Goal: Communication & Community: Answer question/provide support

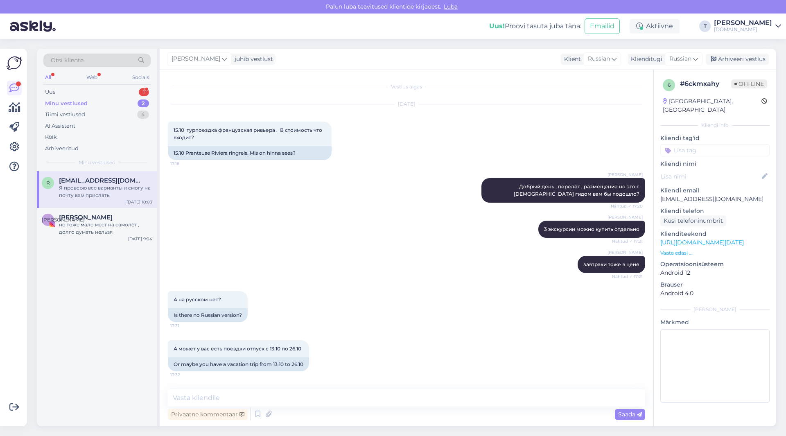
scroll to position [270, 0]
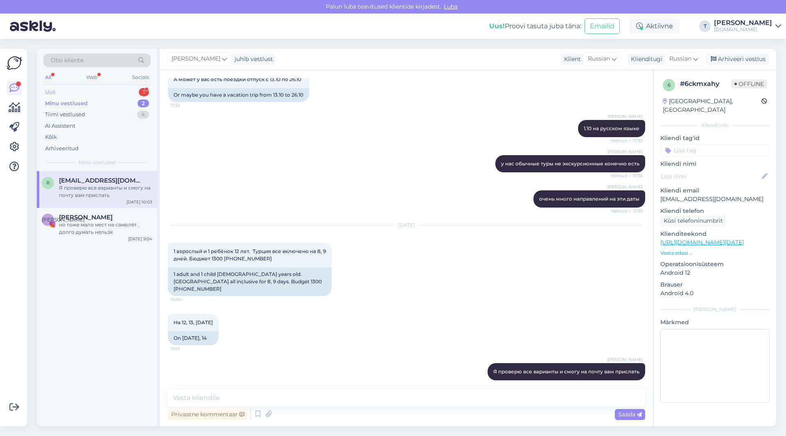
click at [91, 90] on div "Uus 1" at bounding box center [96, 91] width 107 height 11
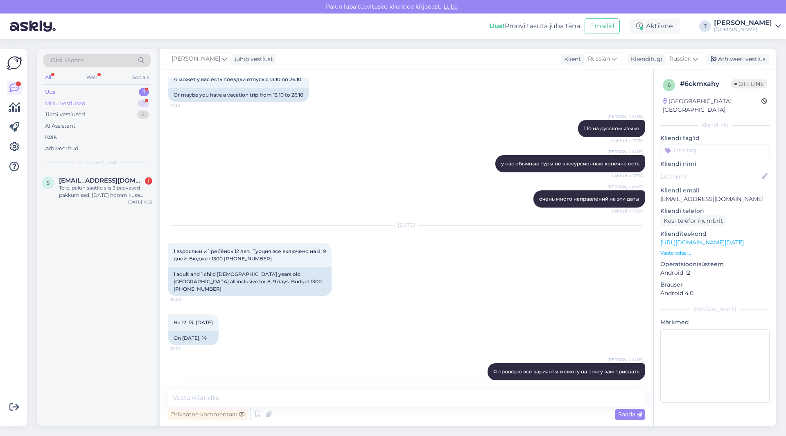
click at [85, 102] on div "Minu vestlused" at bounding box center [65, 104] width 41 height 8
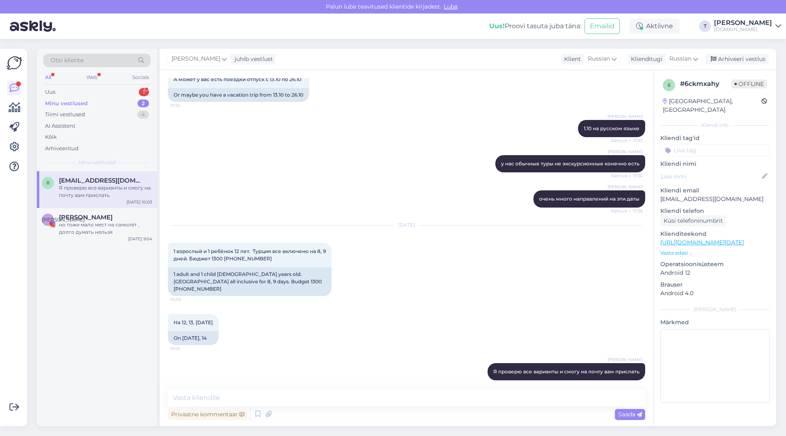
click at [92, 187] on div "Я проверю все варианты и смогу на почту вам прислать" at bounding box center [105, 191] width 93 height 15
click at [735, 60] on div "Arhiveeri vestlus" at bounding box center [737, 59] width 63 height 11
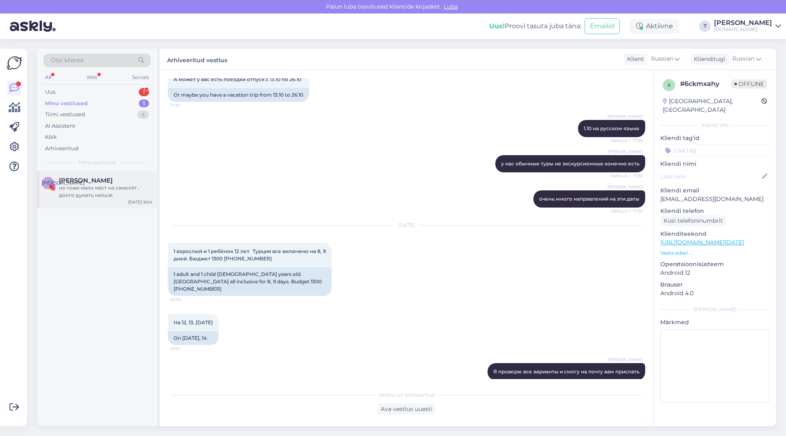
click at [118, 199] on div "но тоже мало мест на самолёт , долго думать нельзя" at bounding box center [105, 191] width 93 height 15
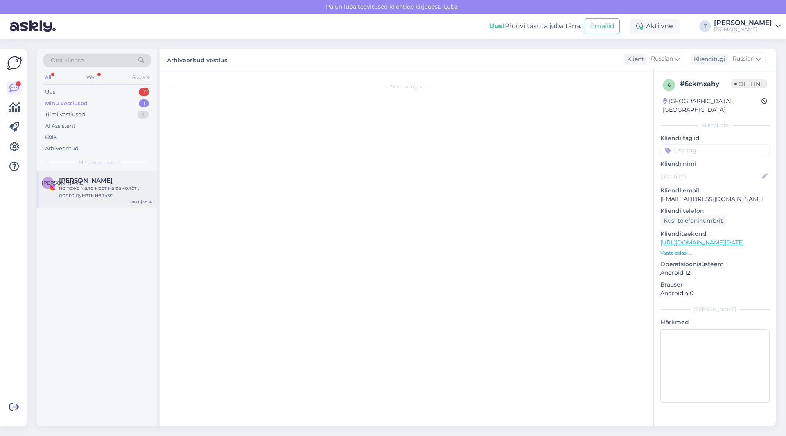
scroll to position [485, 0]
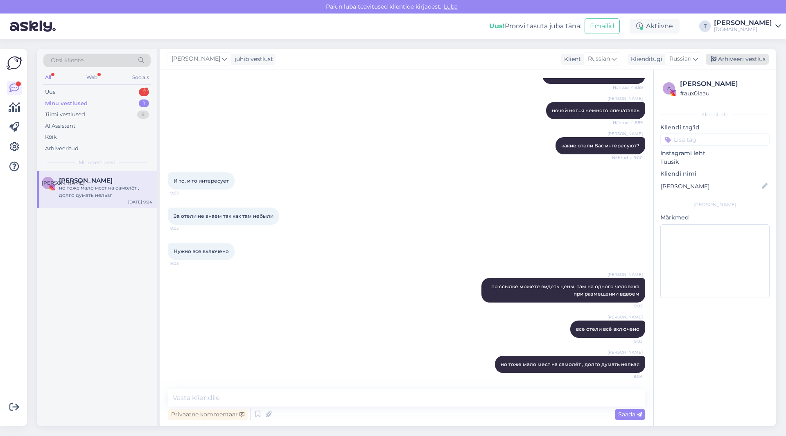
click at [727, 61] on div "Arhiveeri vestlus" at bounding box center [737, 59] width 63 height 11
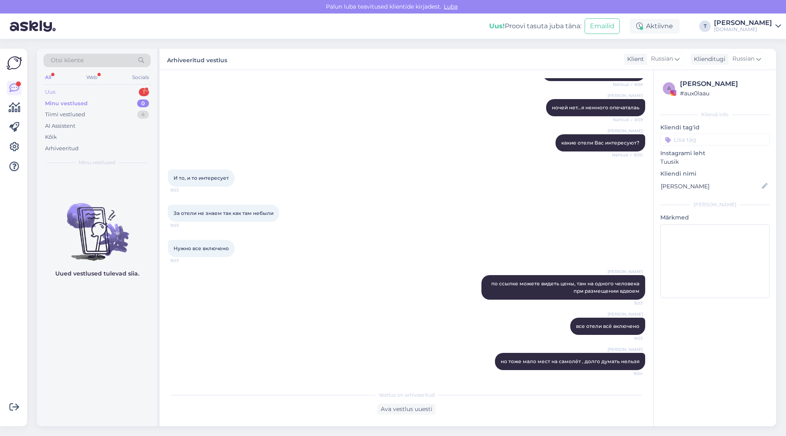
click at [126, 89] on div "Uus 1" at bounding box center [96, 91] width 107 height 11
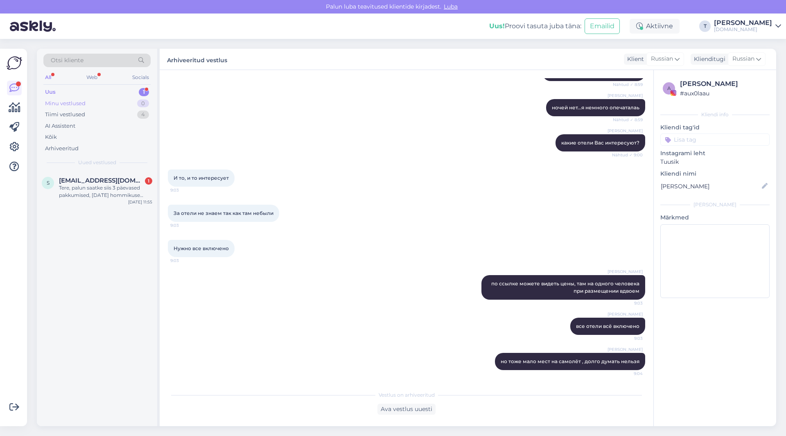
click at [85, 100] on div "Minu vestlused" at bounding box center [65, 104] width 41 height 8
click at [86, 200] on div "s [EMAIL_ADDRESS][DOMAIN_NAME] Скажите пожалуйста сколько этот тур будет стоить…" at bounding box center [97, 189] width 120 height 37
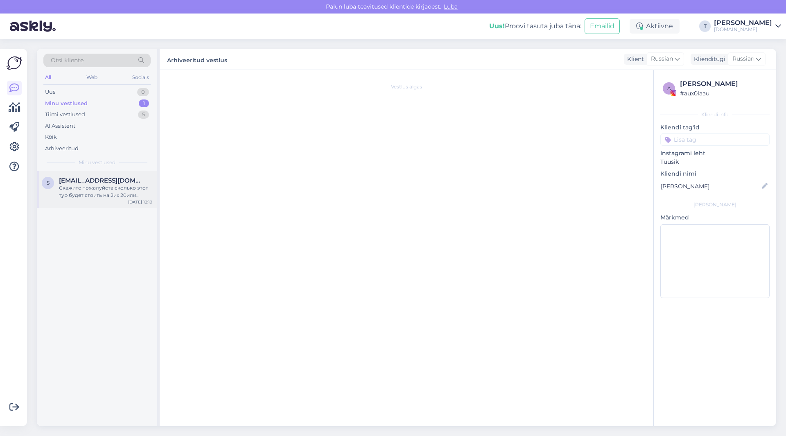
scroll to position [0, 0]
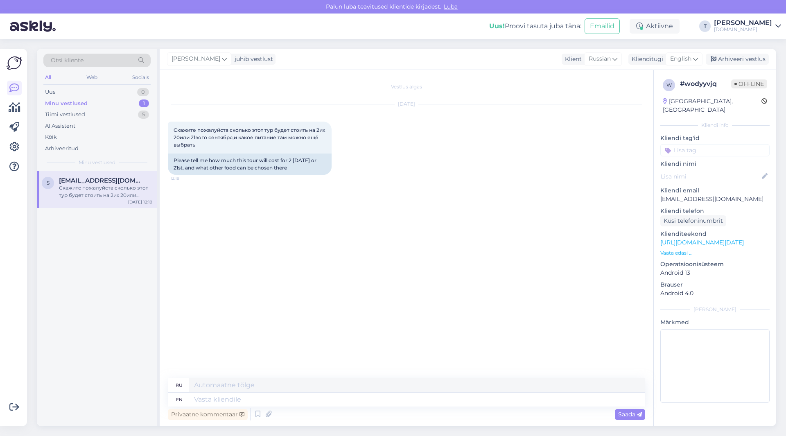
click at [688, 249] on p "Vaata edasi ..." at bounding box center [715, 252] width 109 height 7
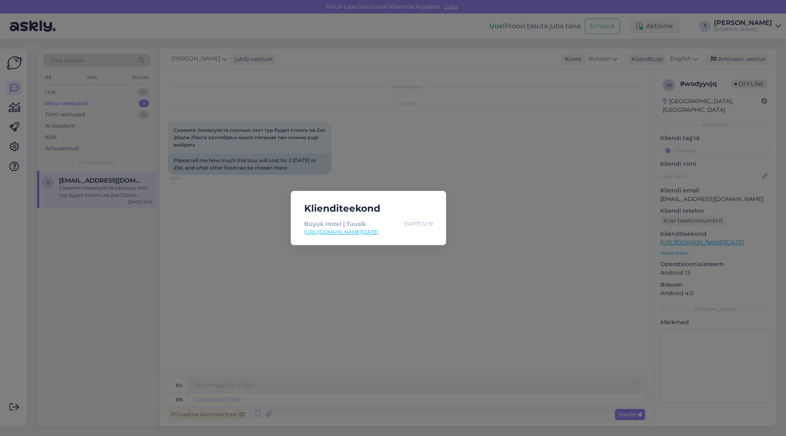
click at [514, 229] on div "Klienditeekond Büyük Hotel | Tuusik [DATE] 12:19 [URL][DOMAIN_NAME][DATE]" at bounding box center [393, 218] width 786 height 436
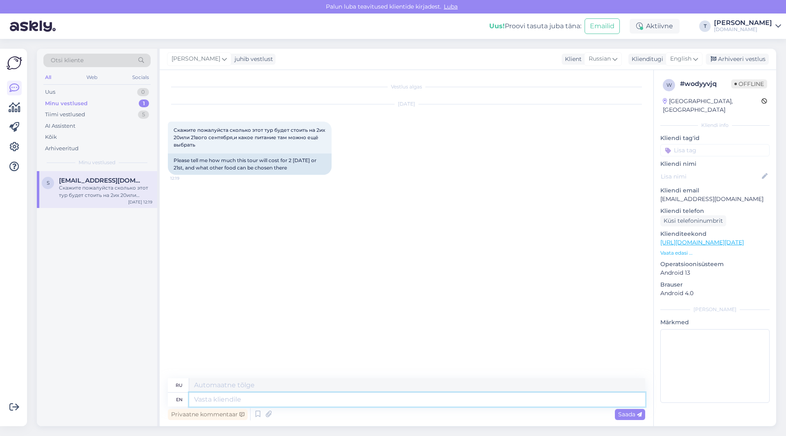
click at [254, 397] on textarea at bounding box center [417, 400] width 456 height 14
click at [687, 57] on span "English" at bounding box center [681, 58] width 21 height 9
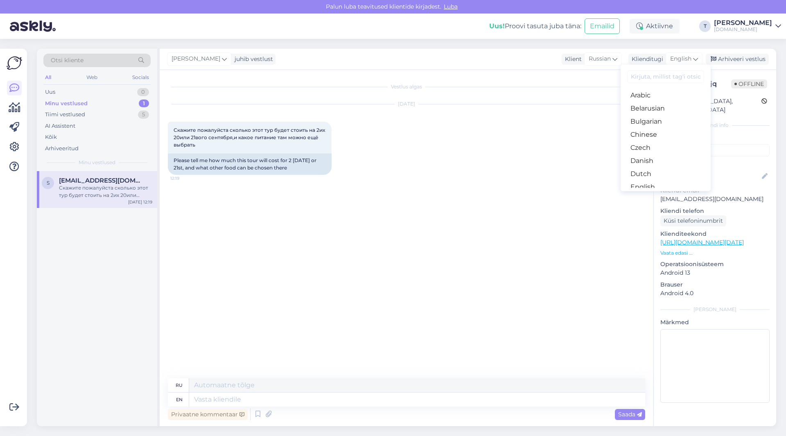
click at [644, 417] on link "Russian" at bounding box center [666, 423] width 90 height 13
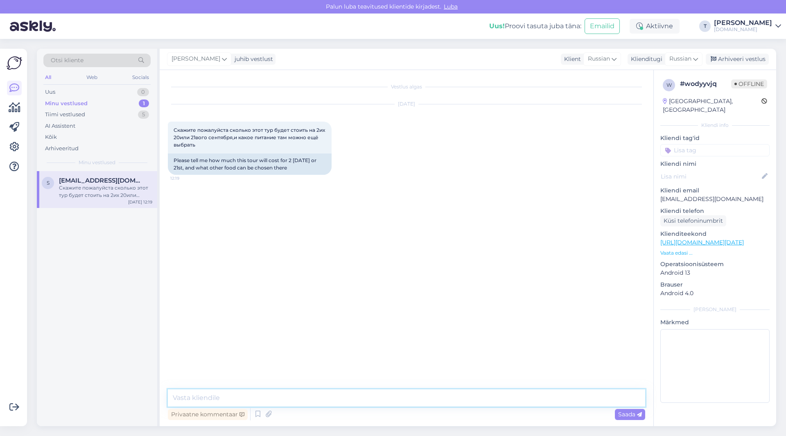
click at [289, 398] on textarea at bounding box center [407, 398] width 478 height 17
type textarea "L"
type textarea "Добрый день у этого отеля только завтрак"
click at [682, 249] on p "Vaata edasi ..." at bounding box center [715, 252] width 109 height 7
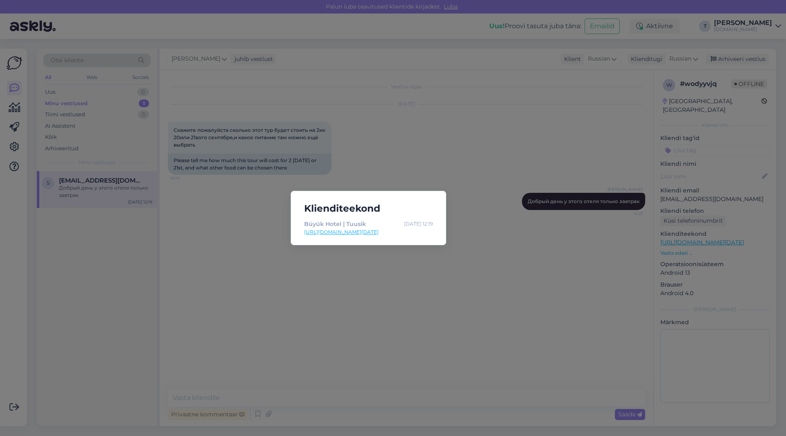
click at [370, 231] on link "[URL][DOMAIN_NAME][DATE]" at bounding box center [368, 232] width 129 height 7
